Goal: Information Seeking & Learning: Learn about a topic

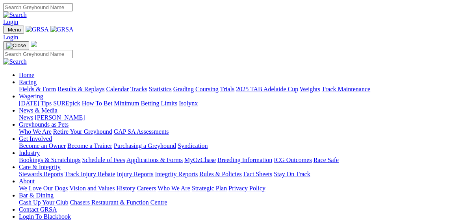
click at [37, 79] on link "Racing" at bounding box center [28, 82] width 18 height 7
click at [43, 93] on link "Wagering" at bounding box center [31, 96] width 24 height 7
click at [20, 86] on link "Fields & Form" at bounding box center [37, 89] width 37 height 7
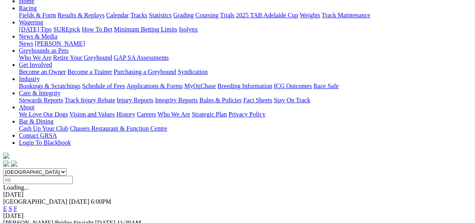
scroll to position [94, 0]
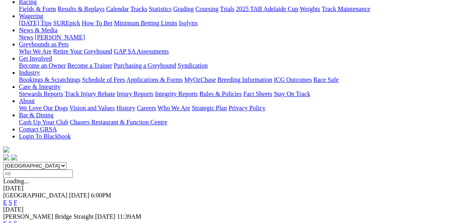
click at [17, 199] on link "F" at bounding box center [16, 202] width 4 height 7
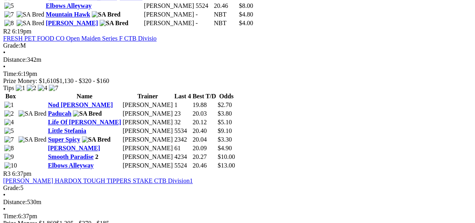
scroll to position [504, 0]
